Goal: Information Seeking & Learning: Learn about a topic

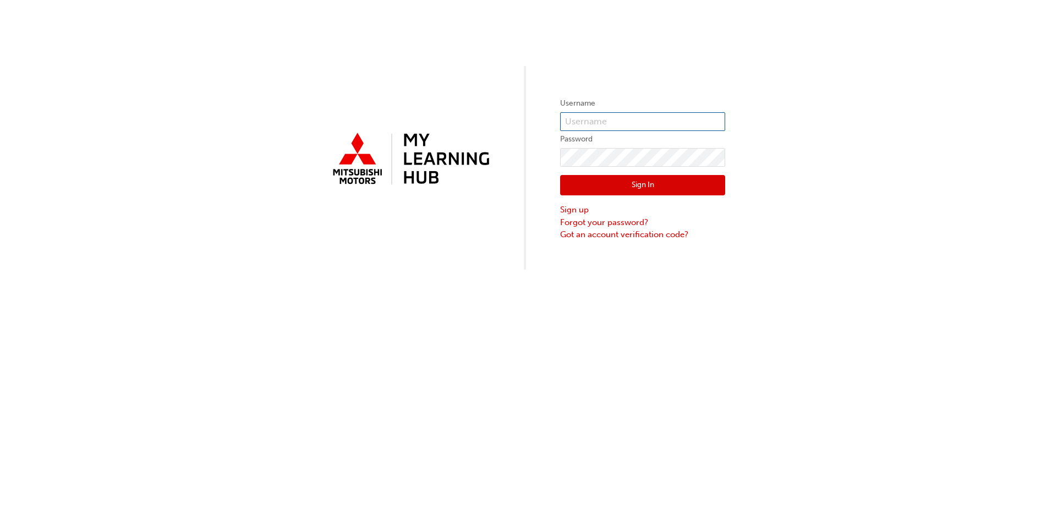
click at [566, 126] on input "text" at bounding box center [642, 121] width 165 height 19
type input "0005890753"
click at [635, 188] on button "Sign In" at bounding box center [642, 185] width 165 height 21
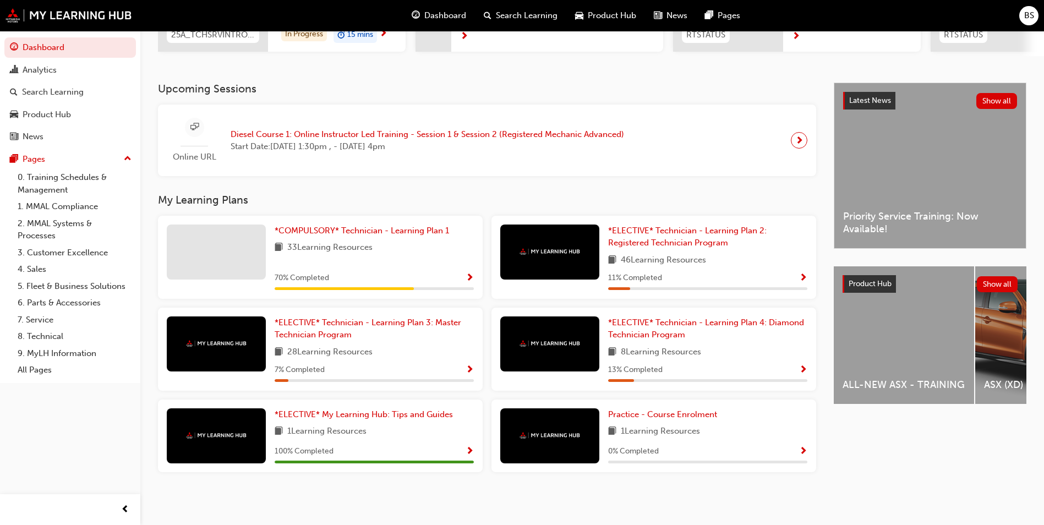
scroll to position [203, 0]
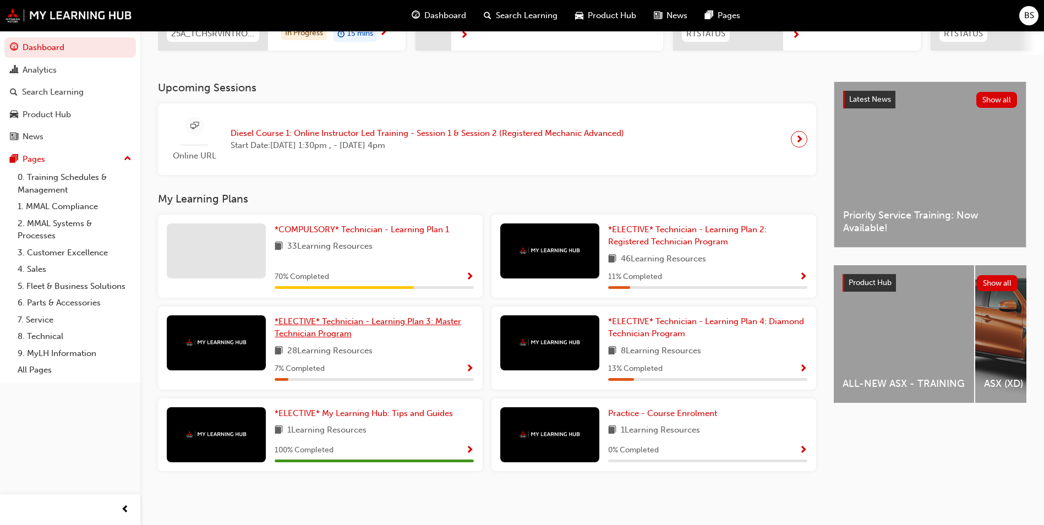
click at [350, 334] on span "*ELECTIVE* Technician - Learning Plan 3: Master Technician Program" at bounding box center [368, 328] width 187 height 23
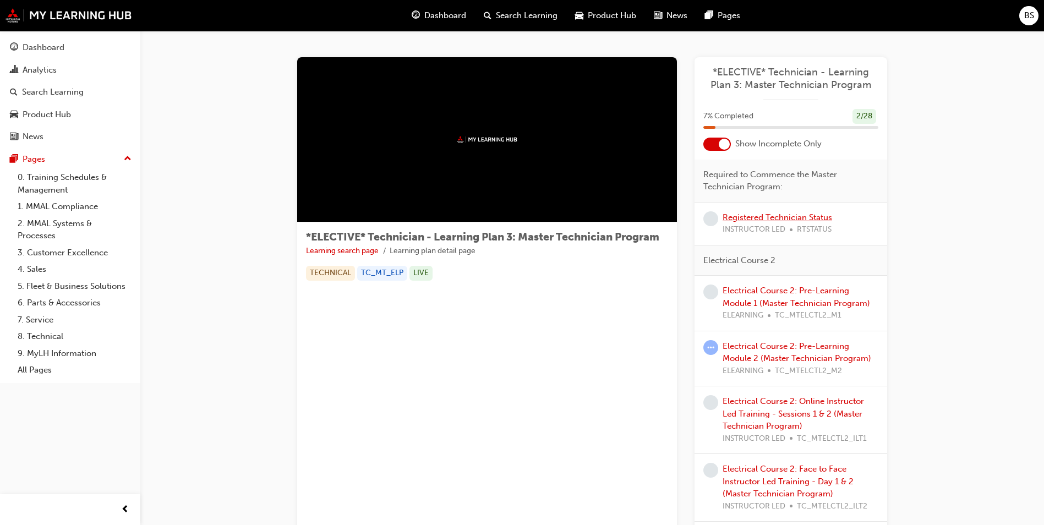
click at [767, 219] on link "Registered Technician Status" at bounding box center [778, 217] width 110 height 10
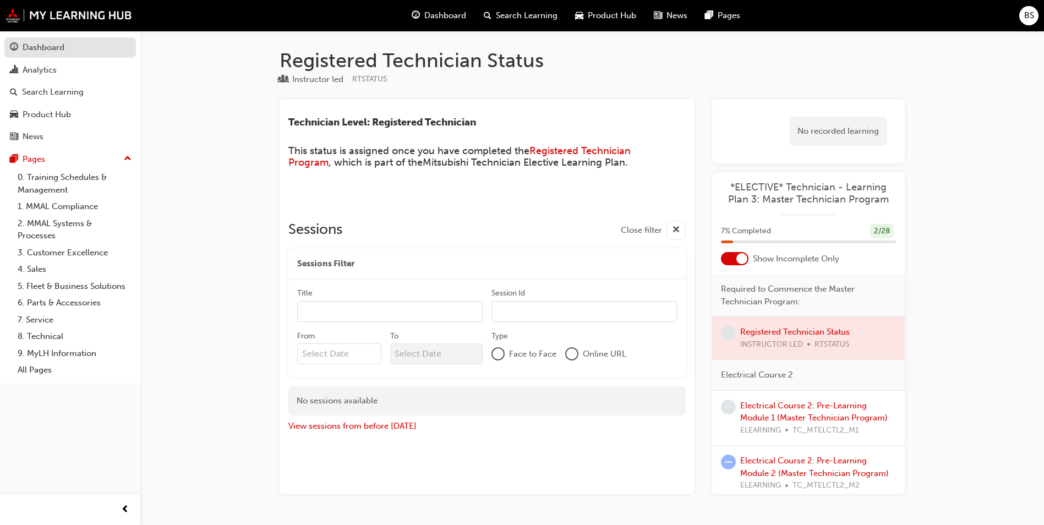
click at [49, 54] on div "Dashboard" at bounding box center [70, 48] width 121 height 14
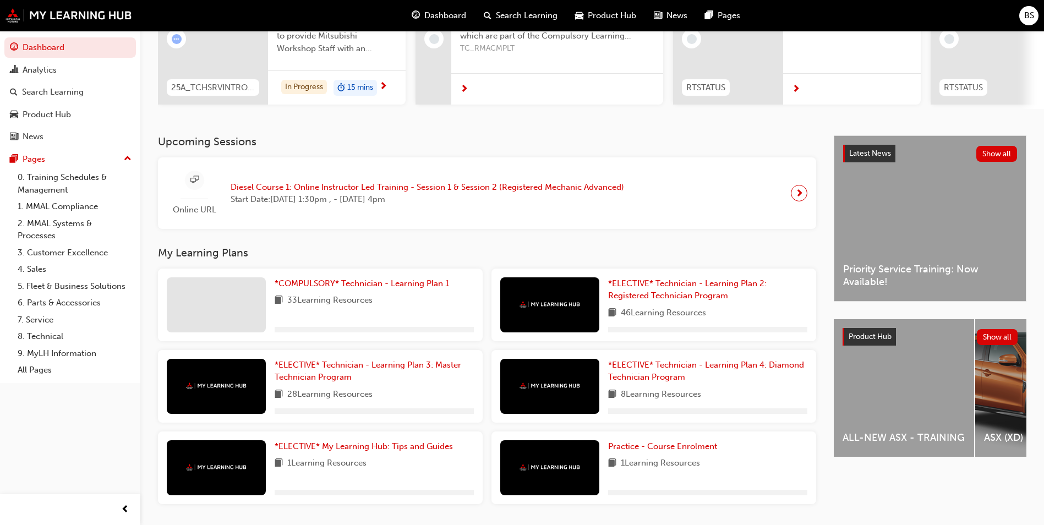
scroll to position [182, 0]
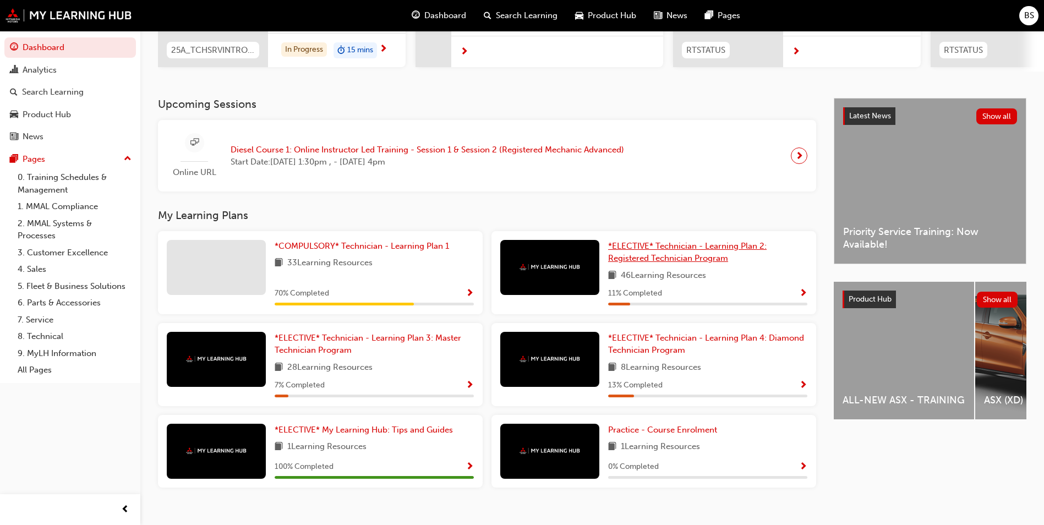
click at [664, 253] on span "*ELECTIVE* Technician - Learning Plan 2: Registered Technician Program" at bounding box center [687, 252] width 159 height 23
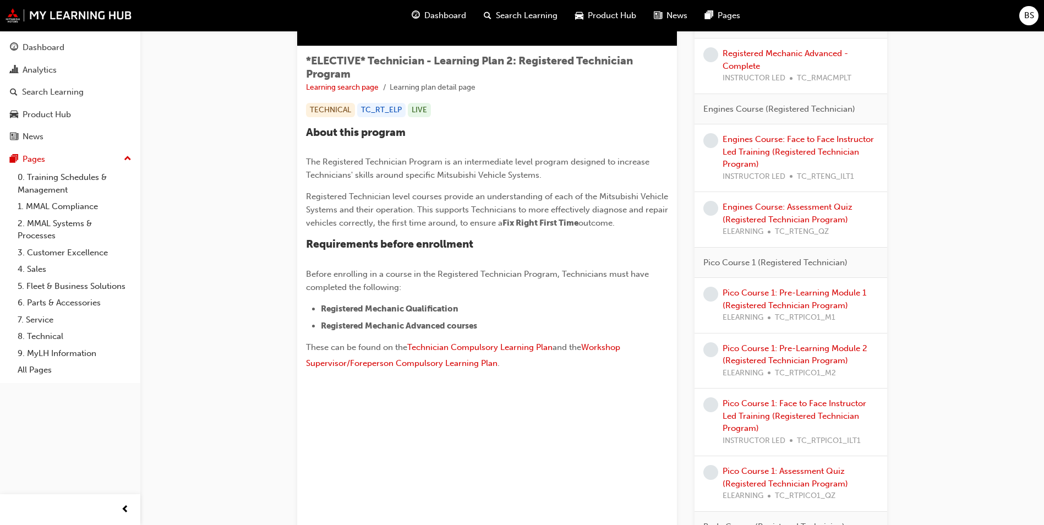
scroll to position [6, 0]
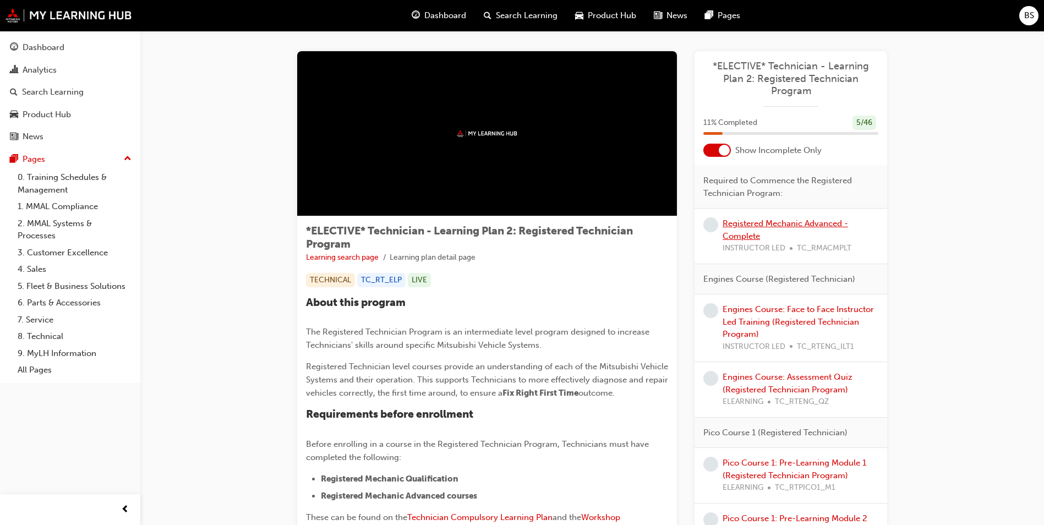
click at [745, 227] on link "Registered Mechanic Advanced - Complete" at bounding box center [786, 230] width 126 height 23
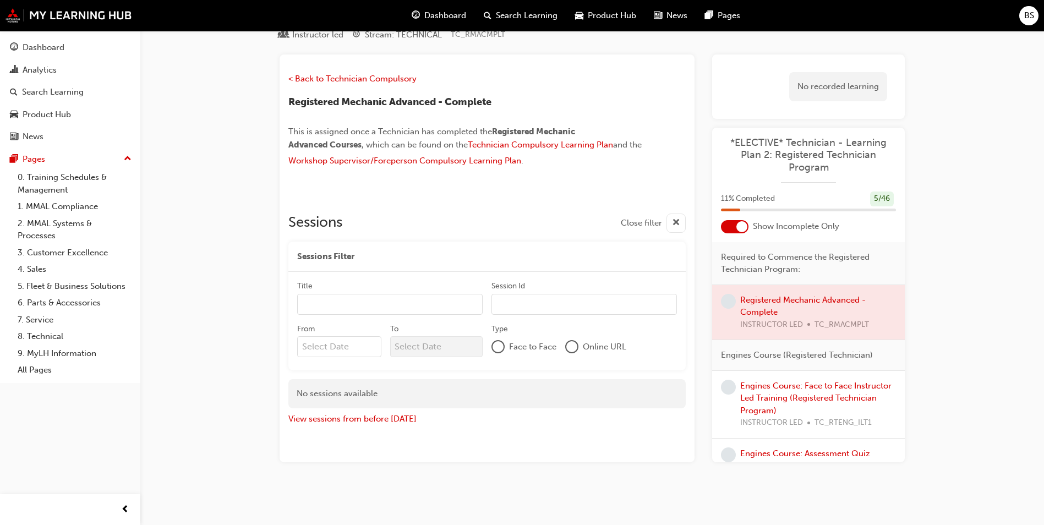
click at [768, 391] on div "Engines Course: Face to Face Instructor Led Training (Registered Technician Pro…" at bounding box center [818, 405] width 156 height 50
click at [787, 390] on link "Engines Course: Face to Face Instructor Led Training (Registered Technician Pro…" at bounding box center [815, 398] width 151 height 35
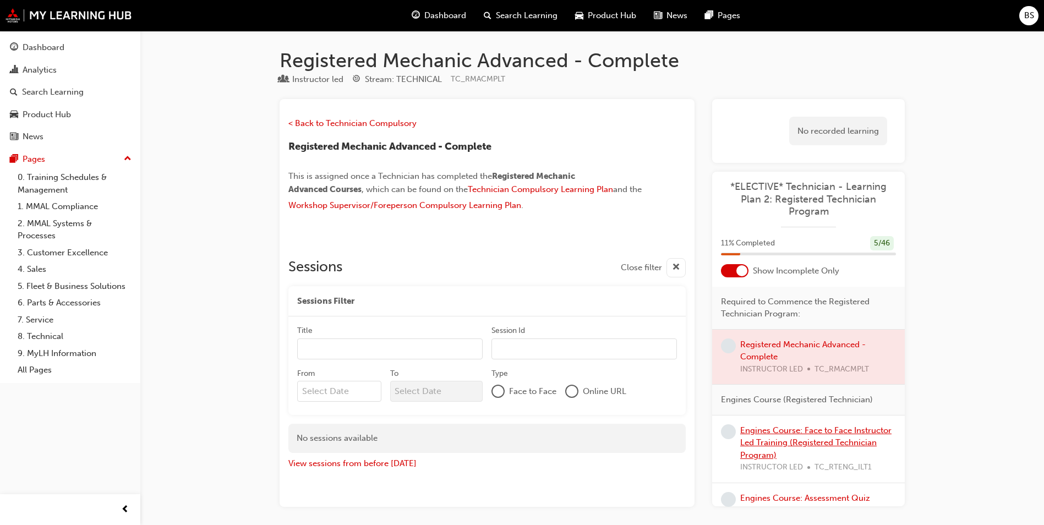
scroll to position [45, 0]
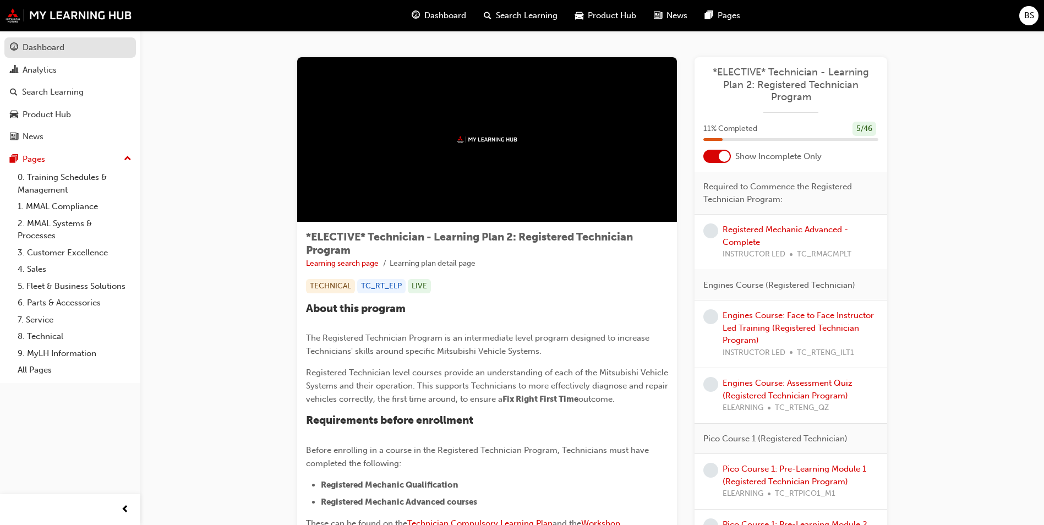
click at [47, 49] on div "Dashboard" at bounding box center [44, 47] width 42 height 13
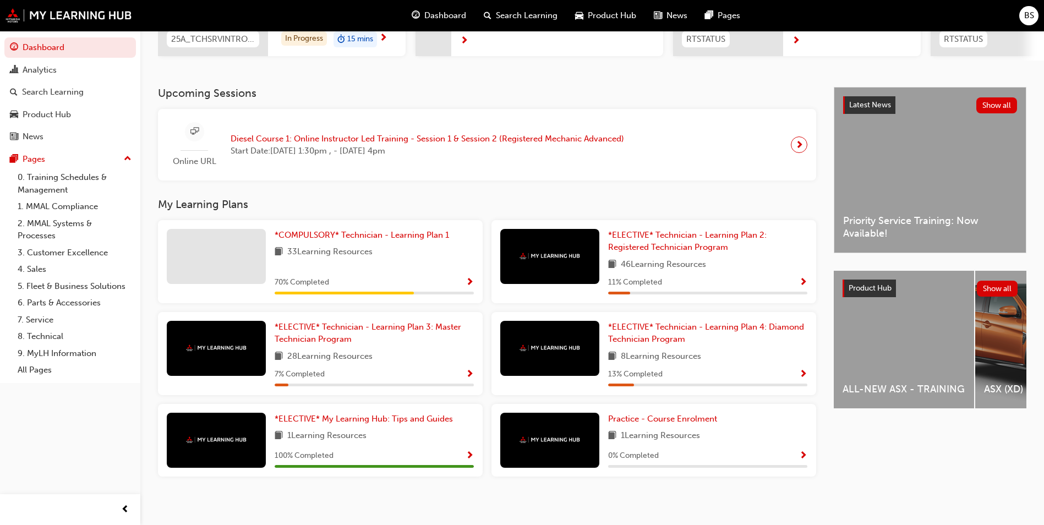
scroll to position [203, 0]
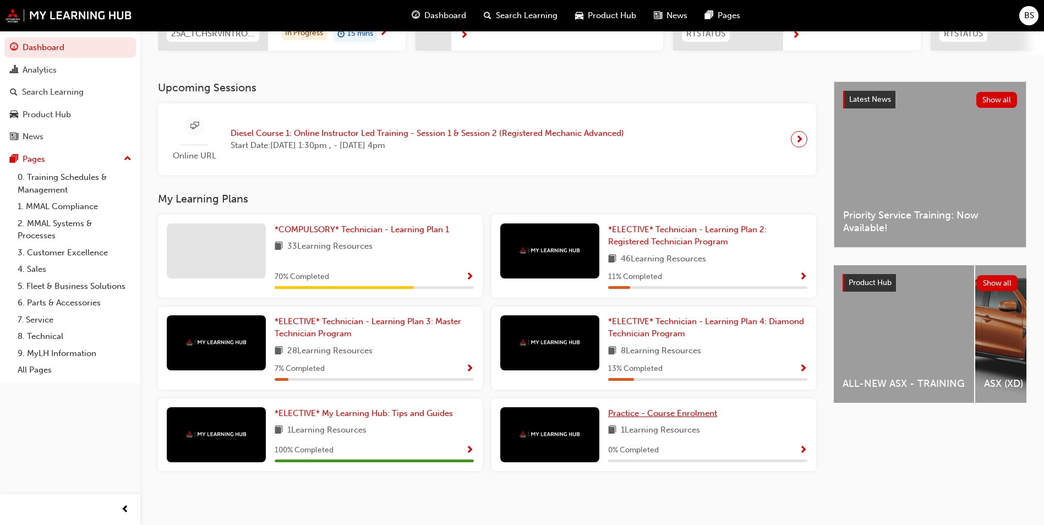
click at [670, 413] on span "Practice - Course Enrolment" at bounding box center [662, 413] width 109 height 10
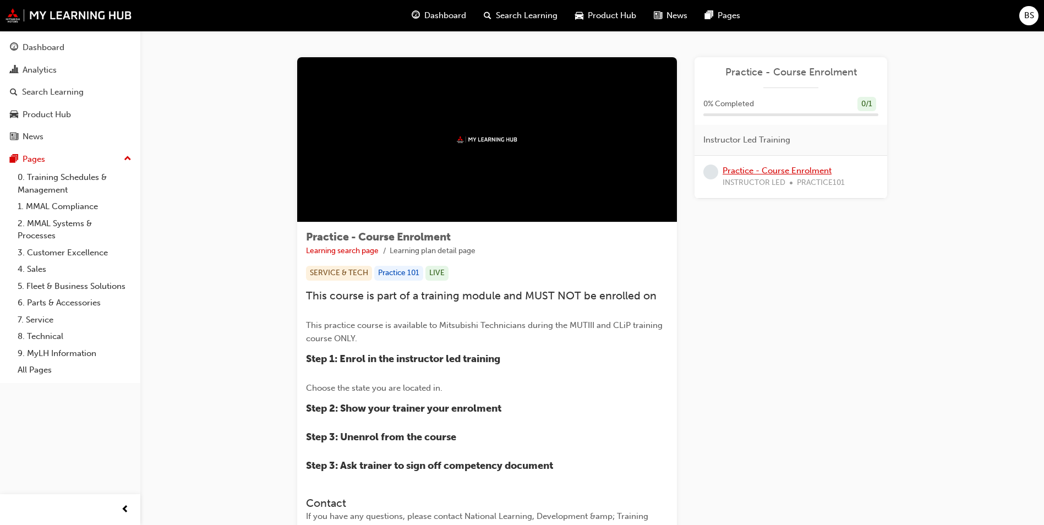
click at [795, 172] on link "Practice - Course Enrolment" at bounding box center [777, 171] width 109 height 10
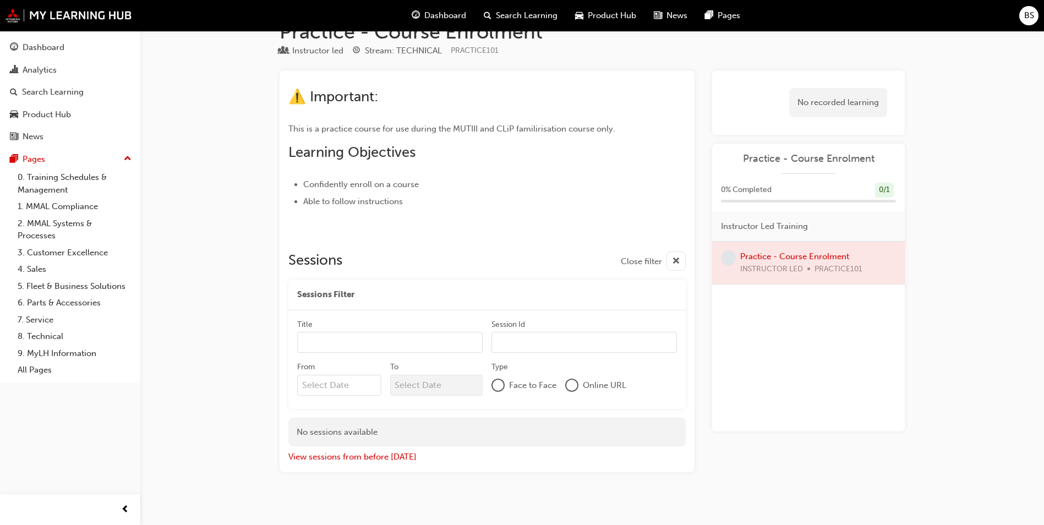
scroll to position [39, 0]
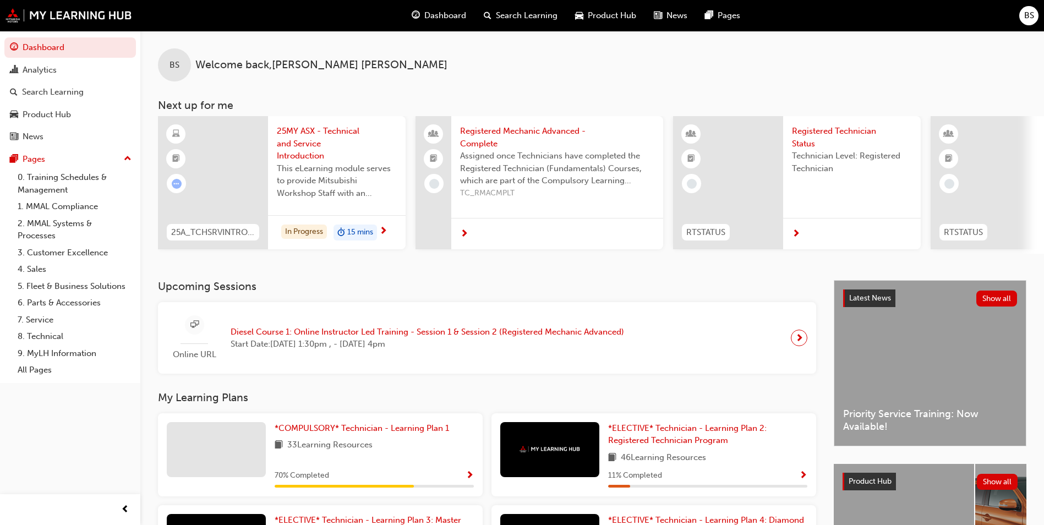
click at [315, 135] on span "25MY ASX - Technical and Service Introduction" at bounding box center [337, 143] width 120 height 37
click at [312, 132] on span "25MY ASX - Technical and Service Introduction" at bounding box center [337, 143] width 120 height 37
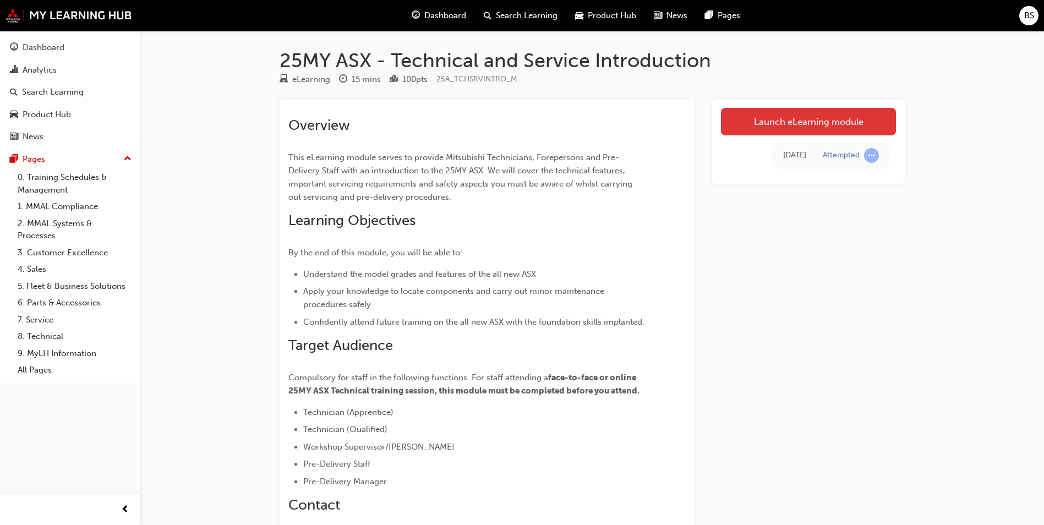
click at [814, 129] on link "Launch eLearning module" at bounding box center [808, 122] width 175 height 28
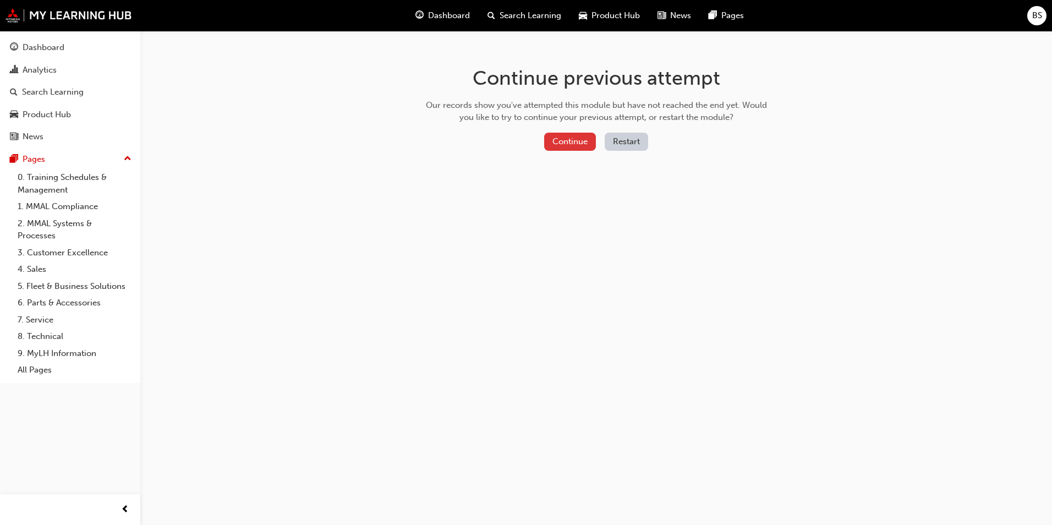
click at [568, 147] on button "Continue" at bounding box center [570, 142] width 52 height 18
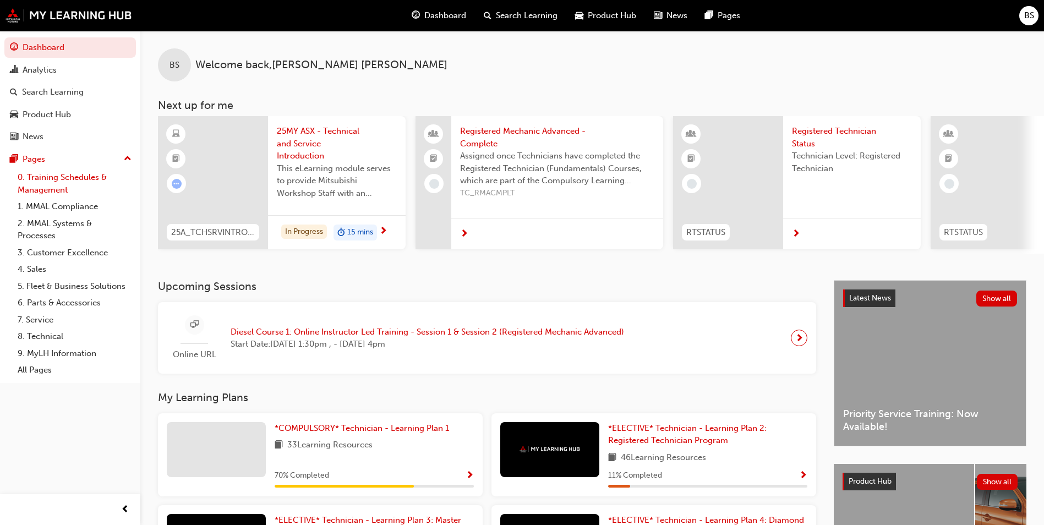
click at [70, 184] on link "0. Training Schedules & Management" at bounding box center [74, 183] width 123 height 29
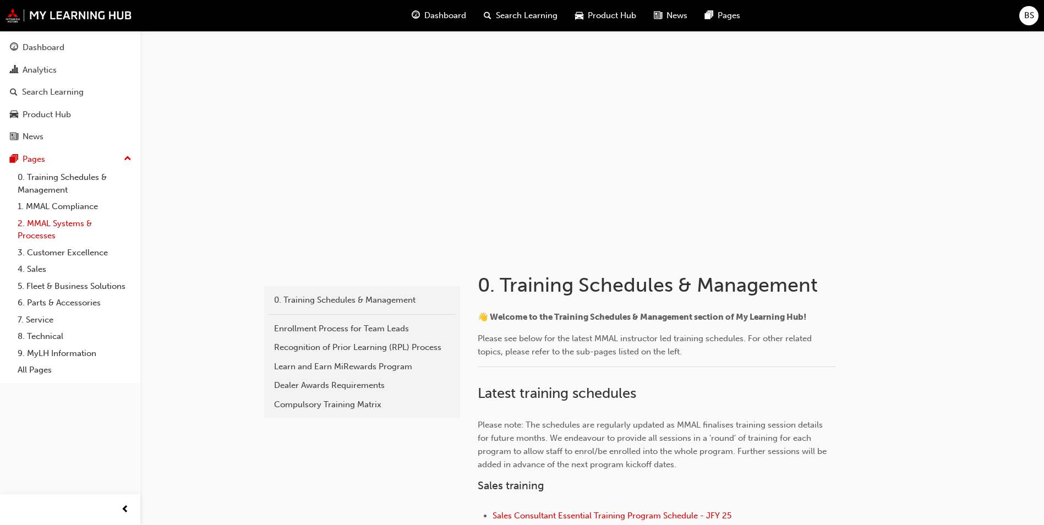
click at [55, 220] on link "2. MMAL Systems & Processes" at bounding box center [74, 229] width 123 height 29
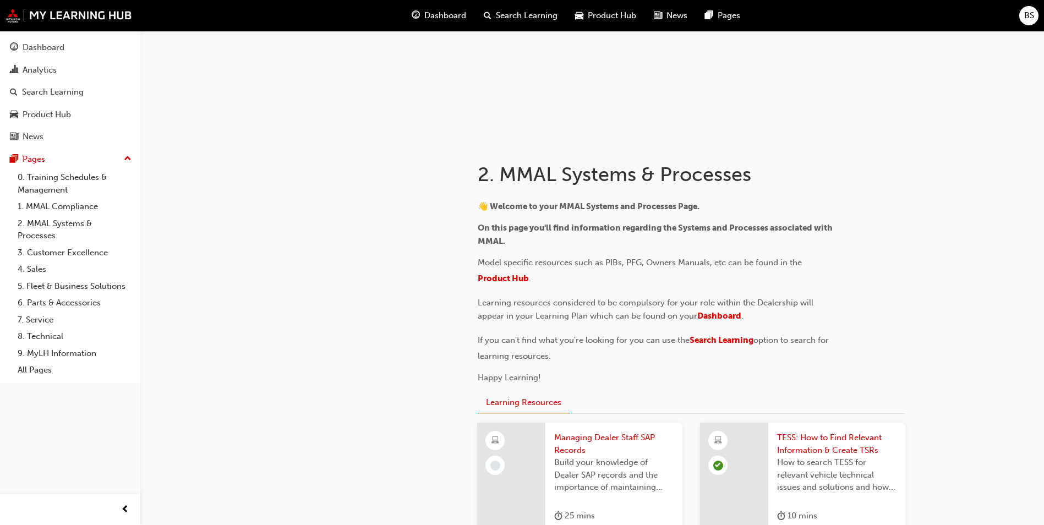
scroll to position [110, 0]
click at [59, 253] on link "3. Customer Excellence" at bounding box center [74, 252] width 123 height 17
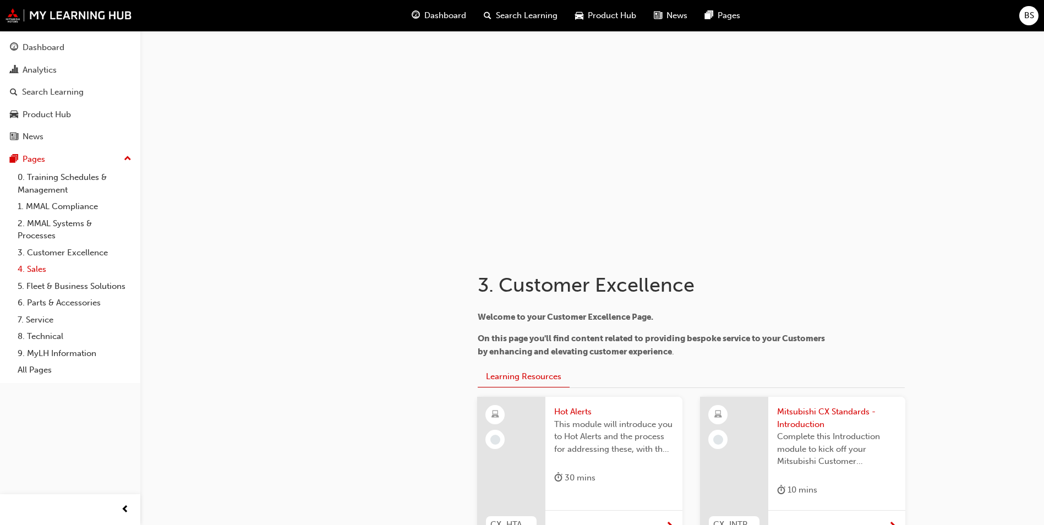
click at [38, 269] on link "4. Sales" at bounding box center [74, 269] width 123 height 17
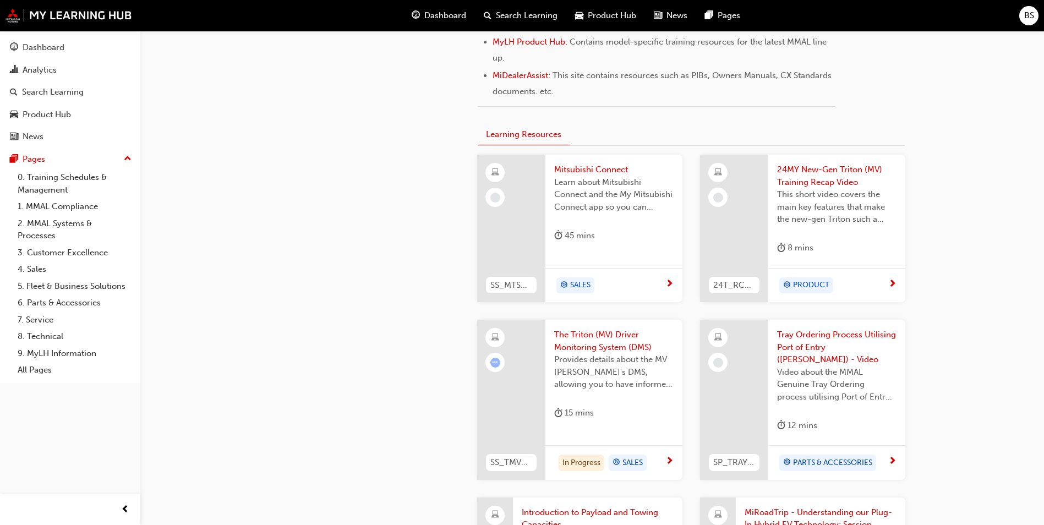
scroll to position [605, 0]
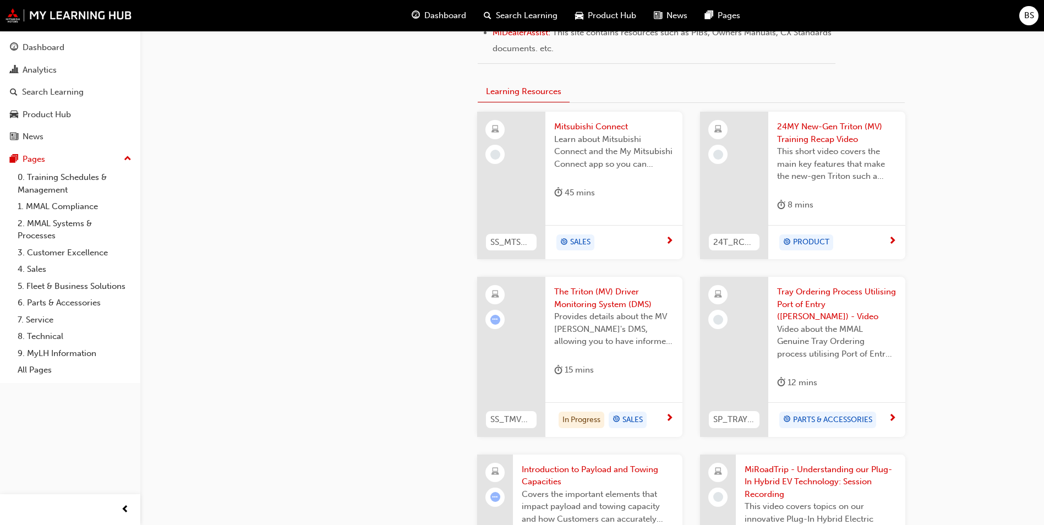
click at [1031, 18] on span "BS" at bounding box center [1029, 15] width 10 height 13
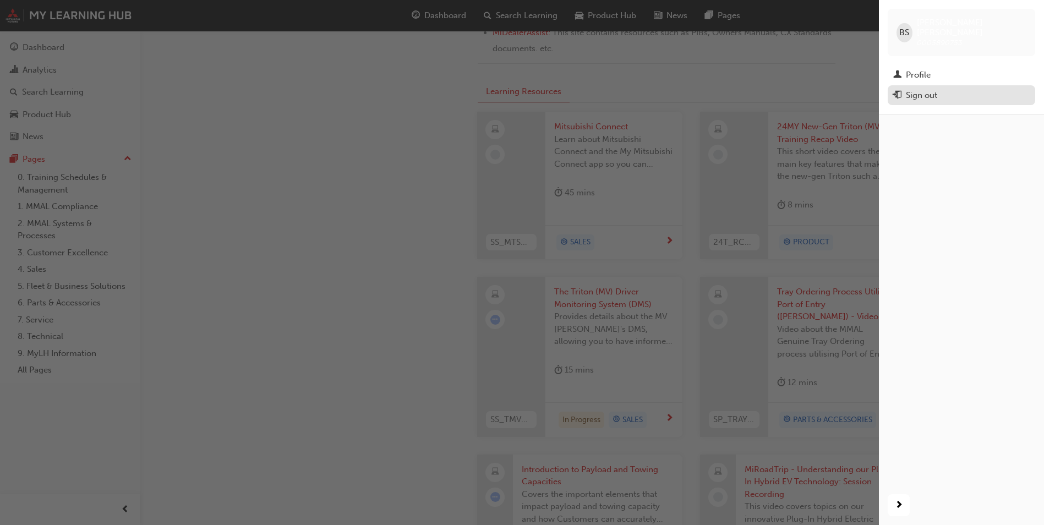
click at [953, 89] on div "Sign out" at bounding box center [961, 96] width 137 height 14
